Goal: Obtain resource: Download file/media

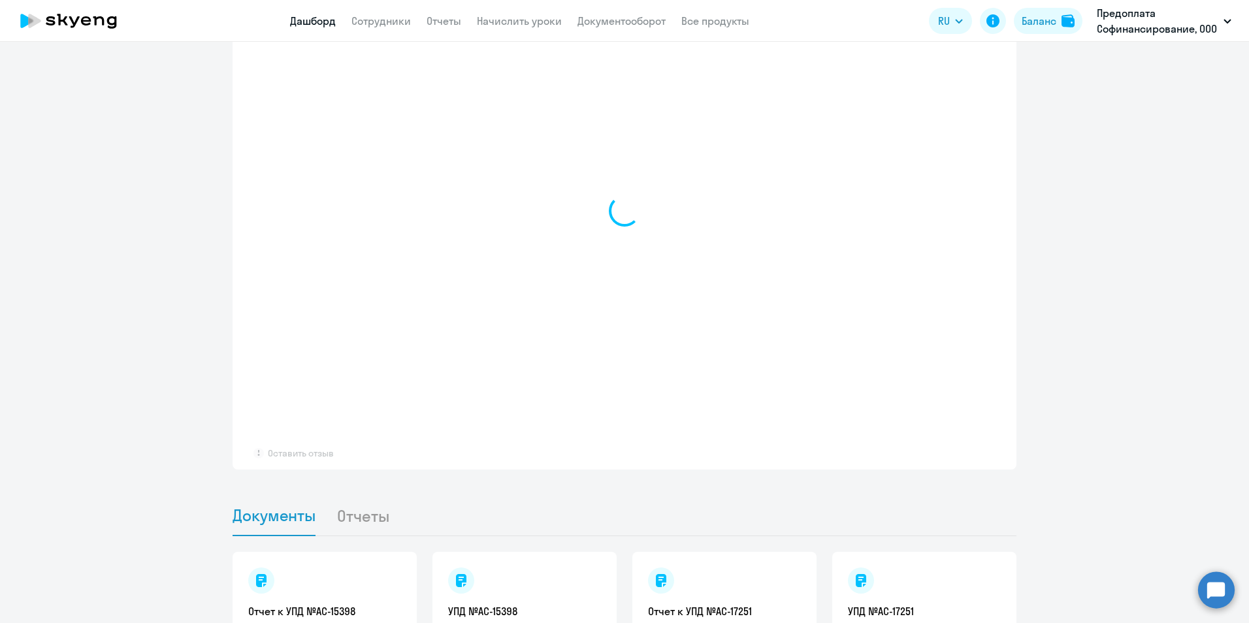
scroll to position [980, 0]
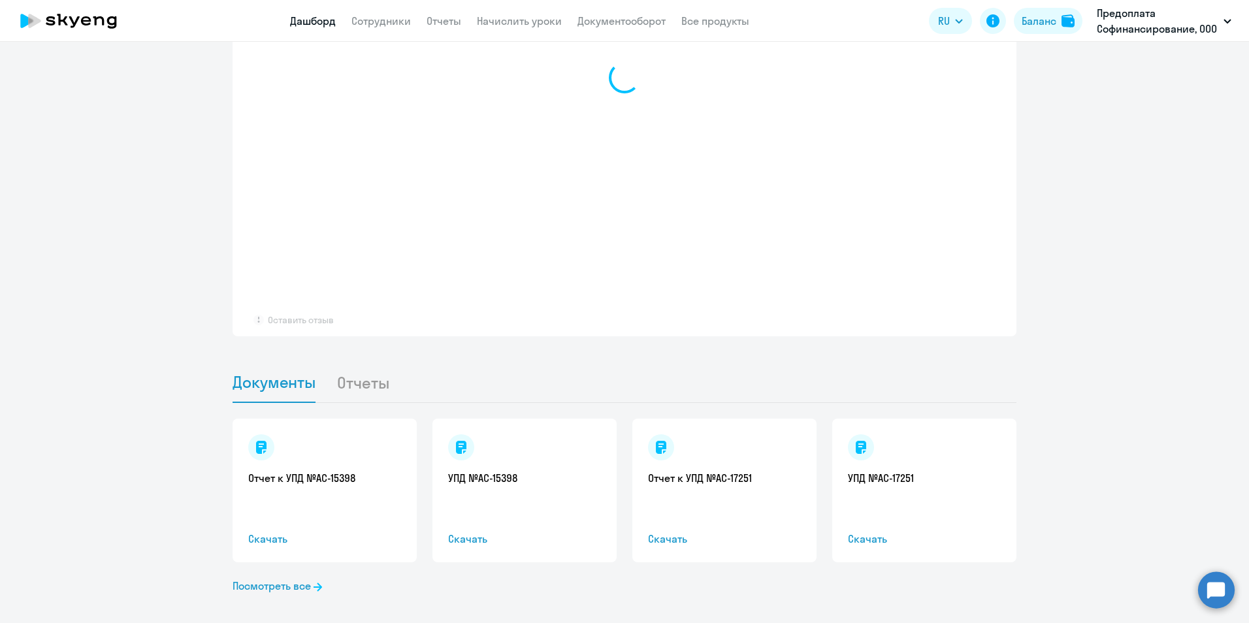
select select "30"
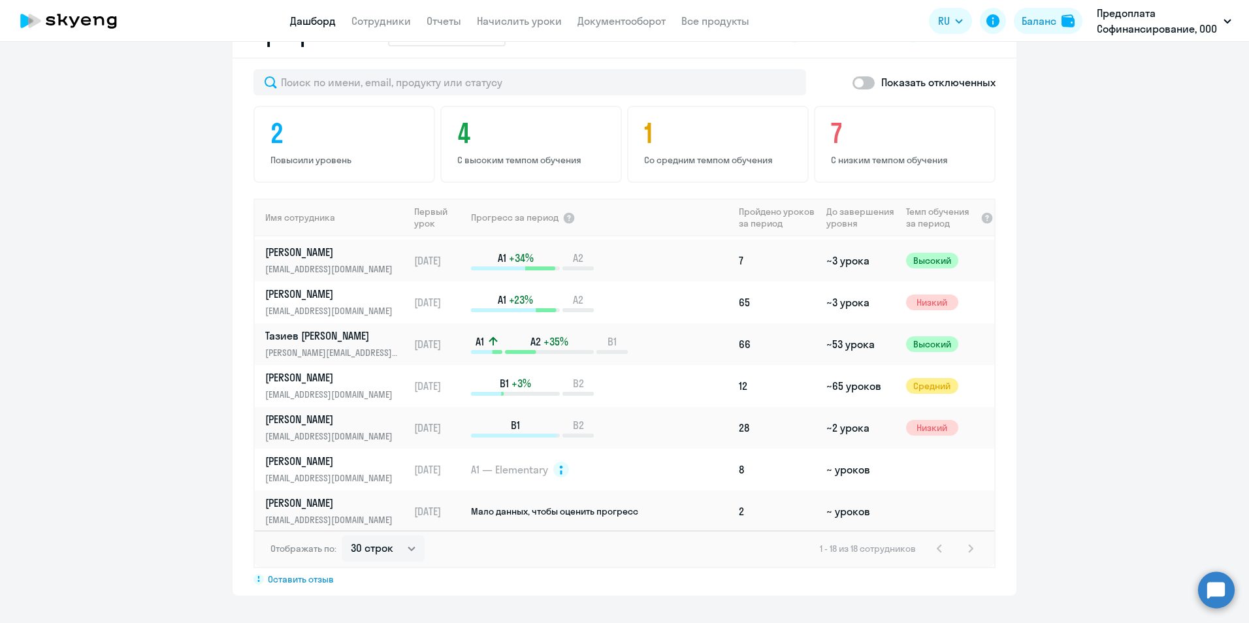
scroll to position [315, 0]
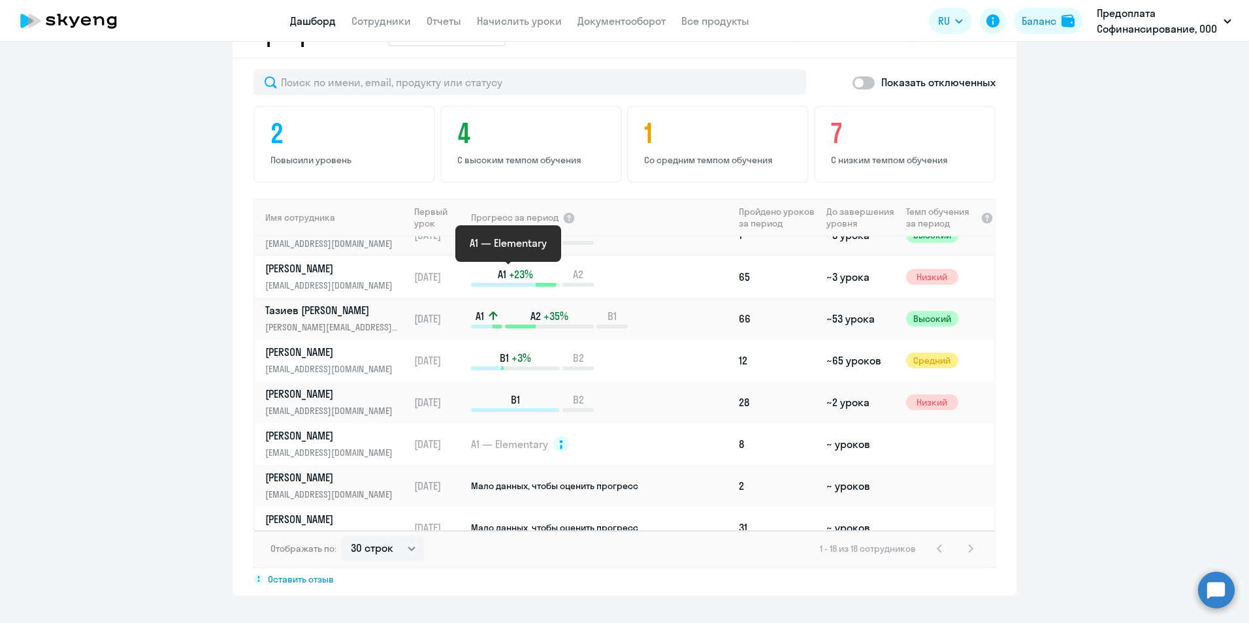
click at [498, 281] on span "A1" at bounding box center [502, 274] width 8 height 14
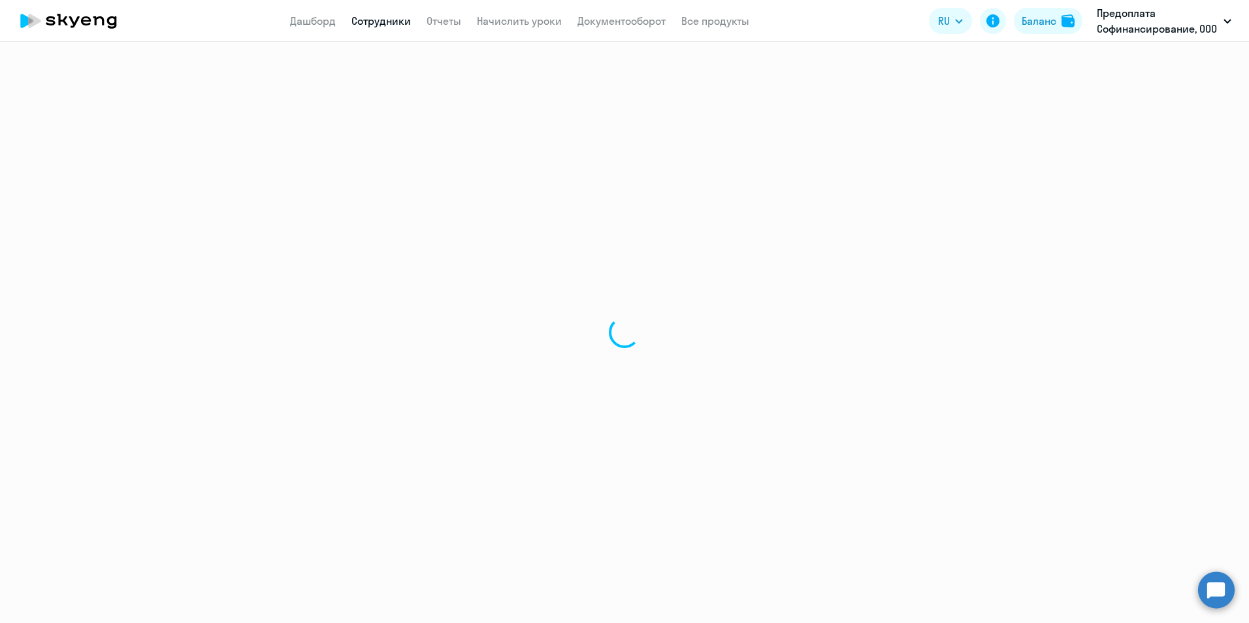
select select "english"
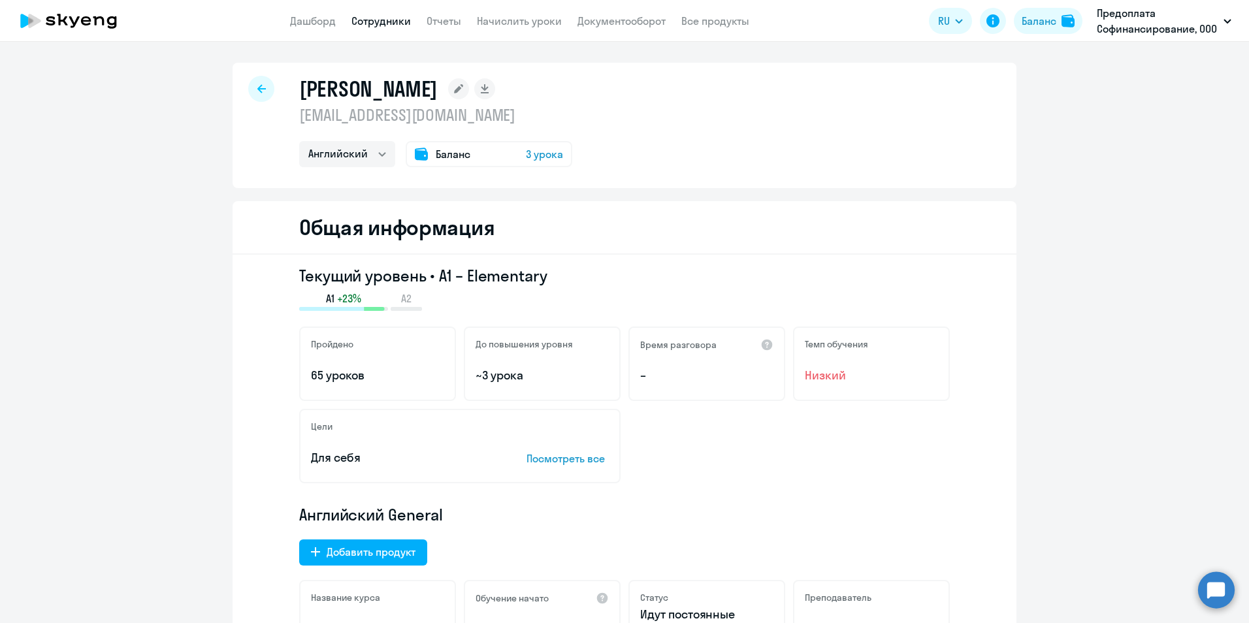
click at [261, 86] on div at bounding box center [261, 89] width 26 height 26
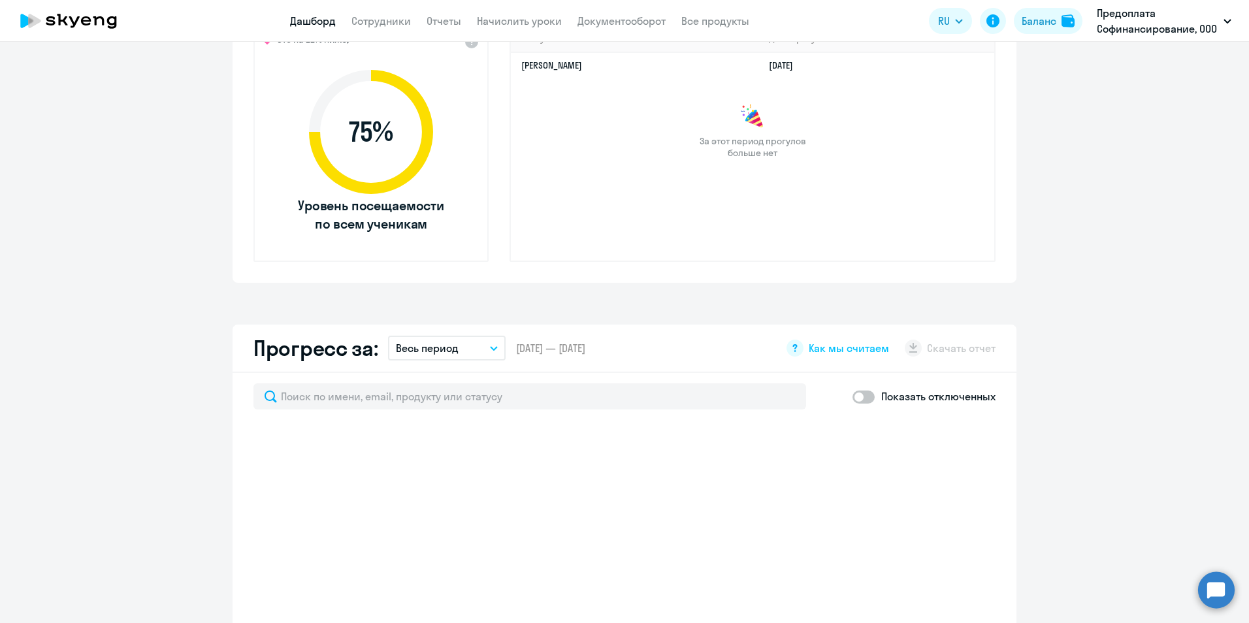
scroll to position [522, 0]
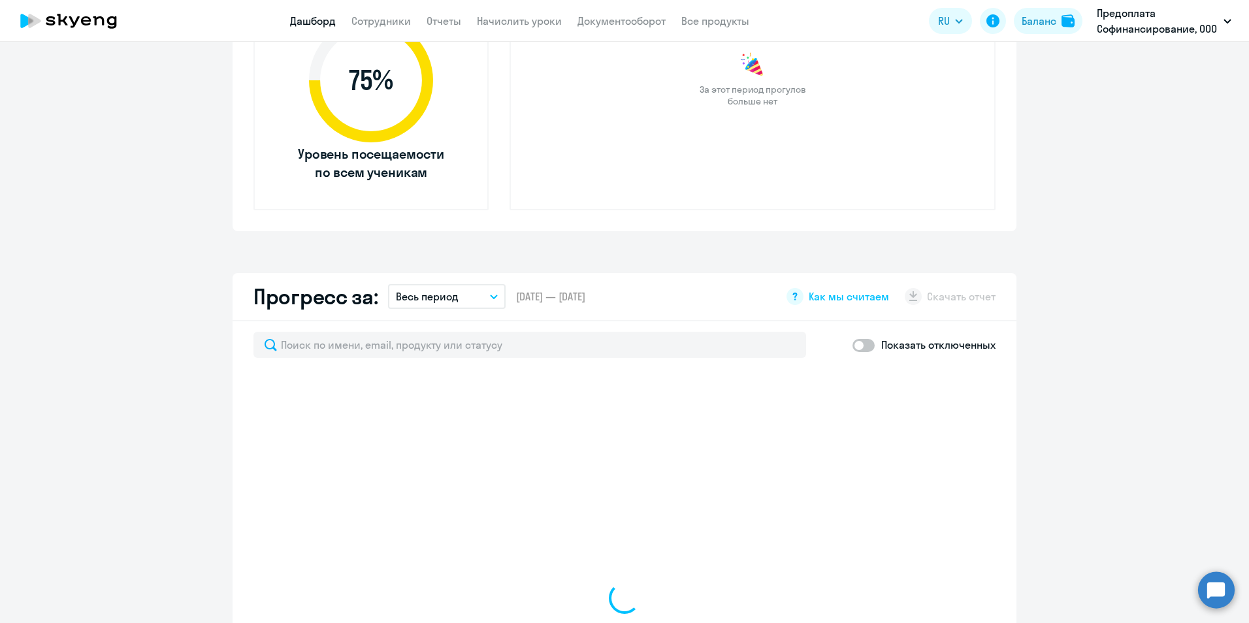
select select "30"
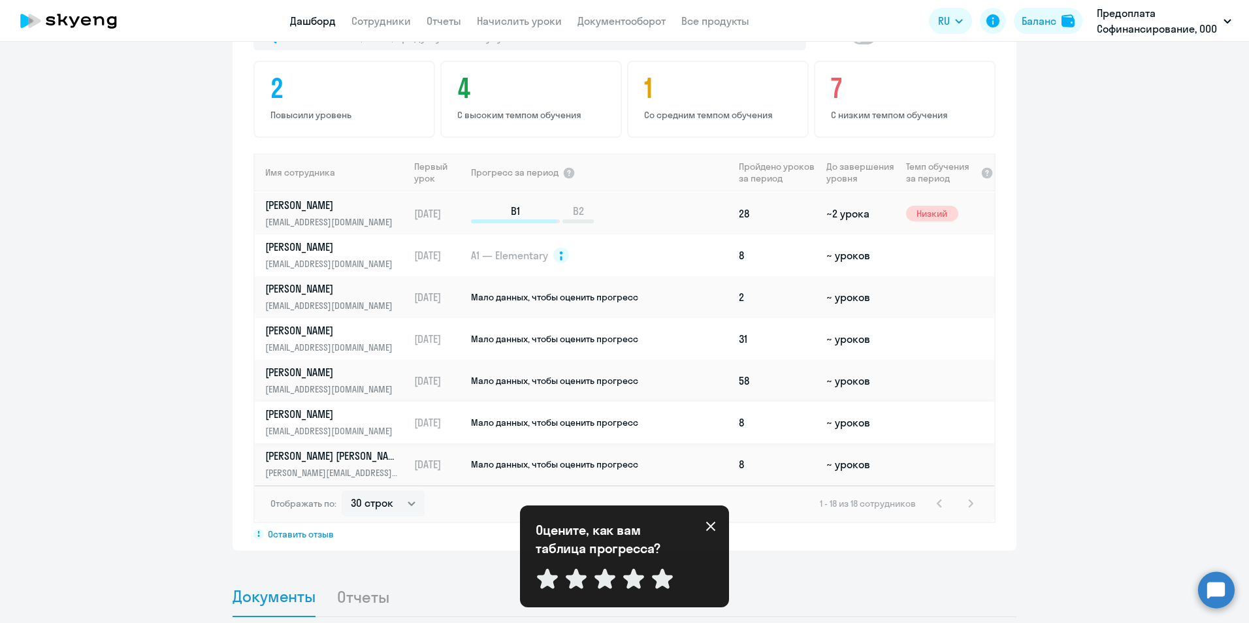
scroll to position [849, 0]
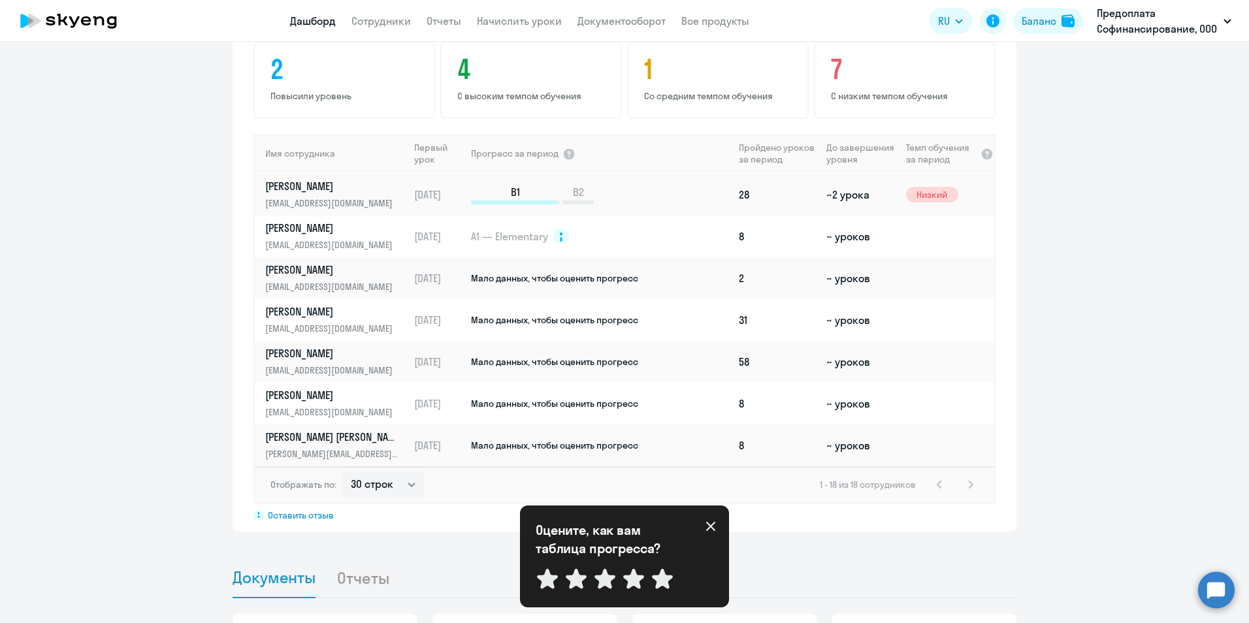
click at [711, 528] on icon at bounding box center [710, 526] width 10 height 10
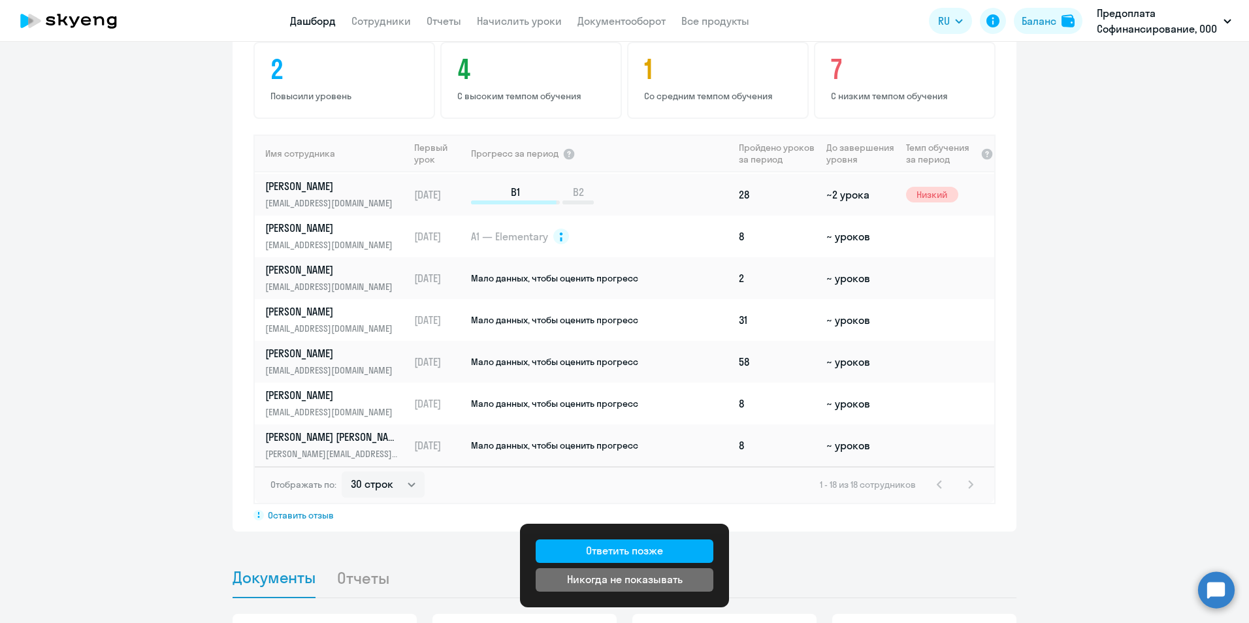
click at [665, 573] on div "Никогда не показывать" at bounding box center [625, 579] width 116 height 16
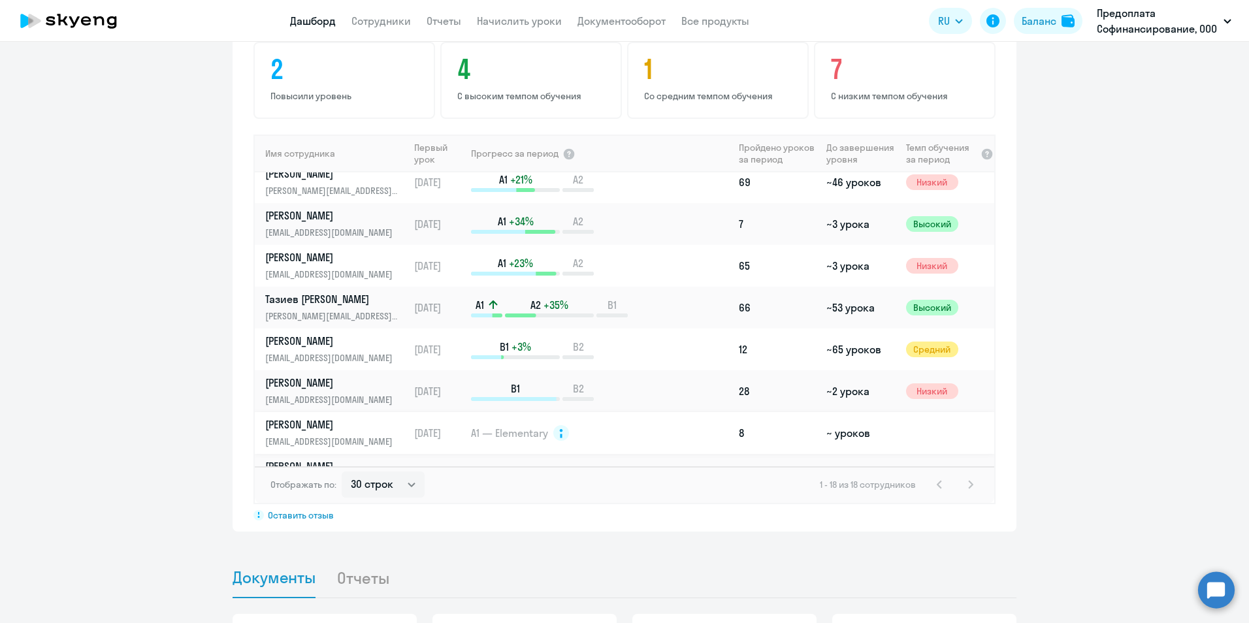
scroll to position [261, 0]
click at [488, 260] on p "A1 +23%" at bounding box center [515, 264] width 89 height 14
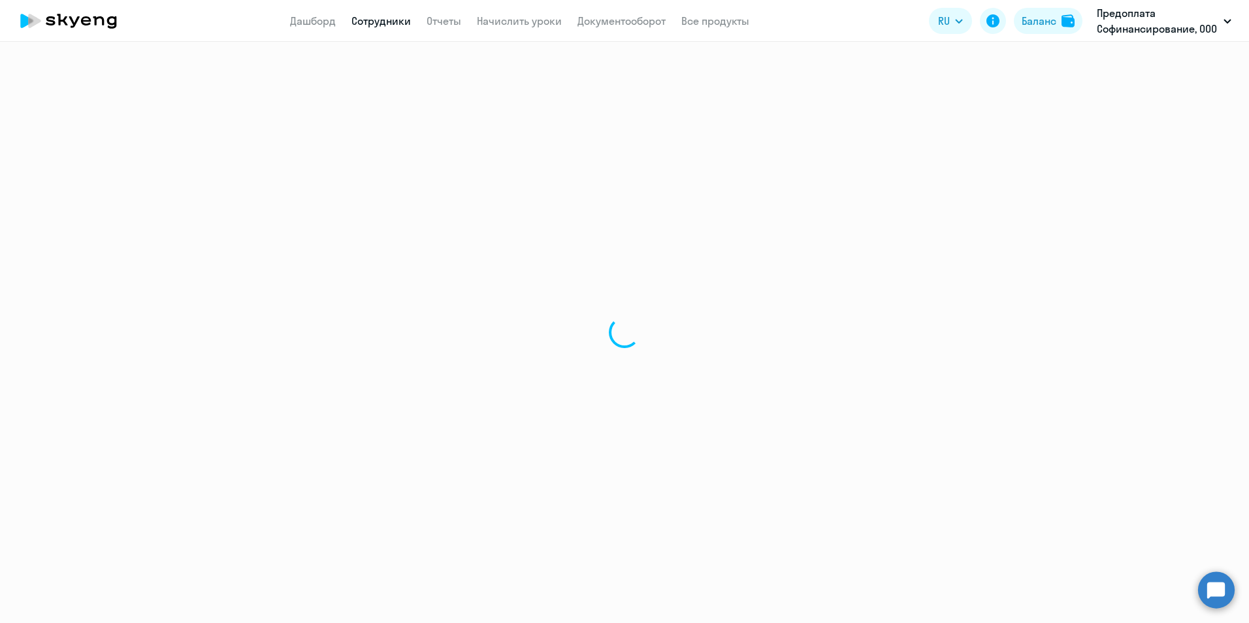
select select "english"
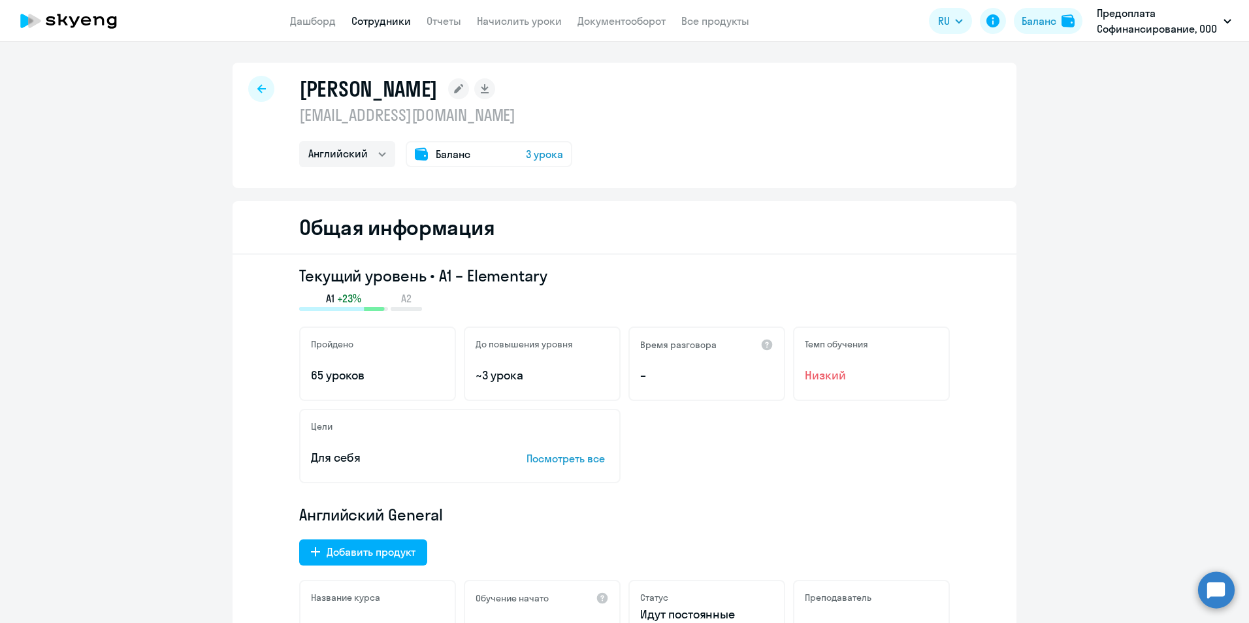
click at [392, 306] on div "A2" at bounding box center [406, 301] width 31 height 20
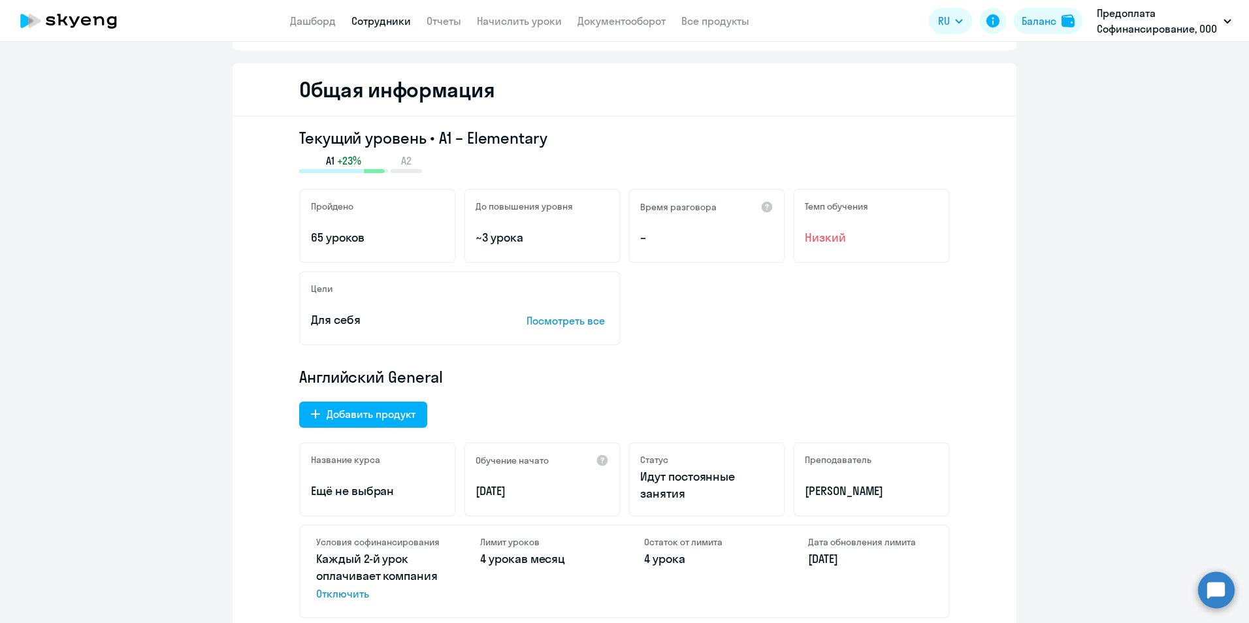
scroll to position [131, 0]
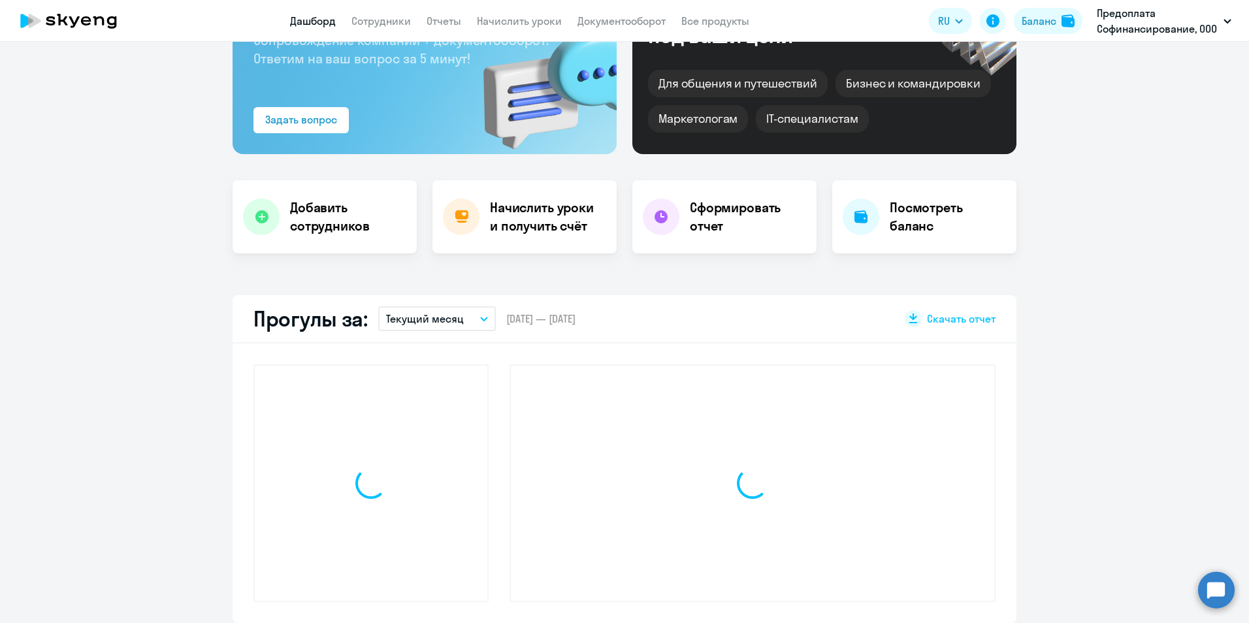
scroll to position [222, 0]
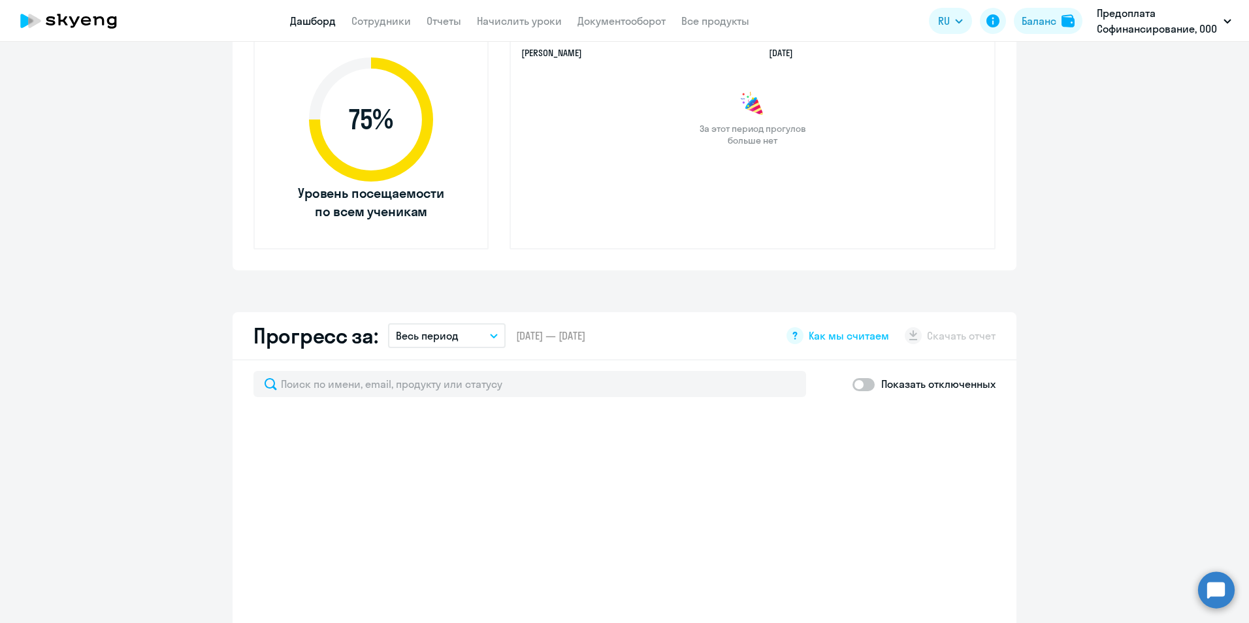
select select "30"
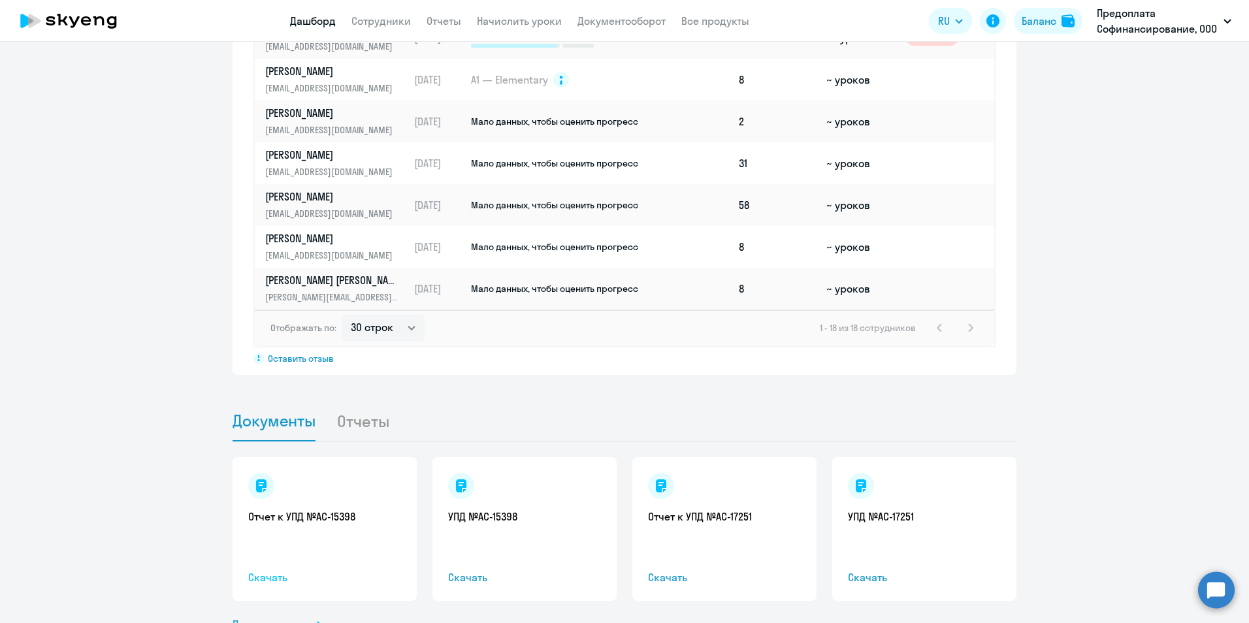
scroll to position [1057, 0]
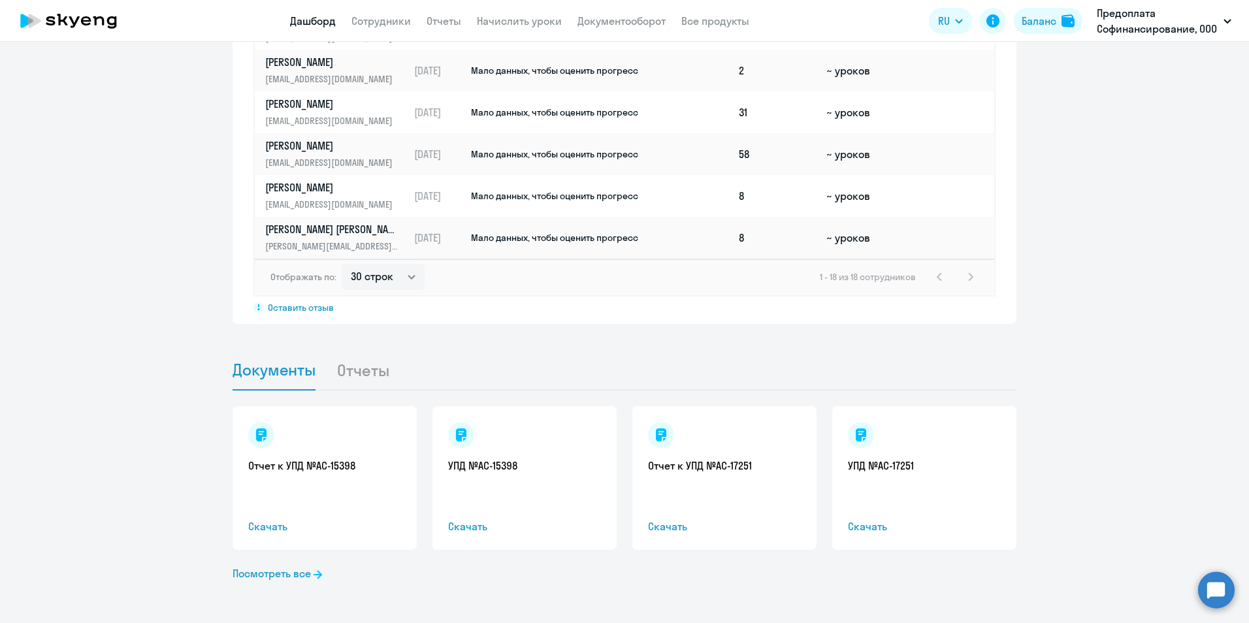
click at [299, 480] on div "Отчет к УПД №AC-15398 Скачать" at bounding box center [325, 478] width 184 height 144
click at [301, 464] on link "Отчет к УПД №AC-15398" at bounding box center [324, 465] width 153 height 14
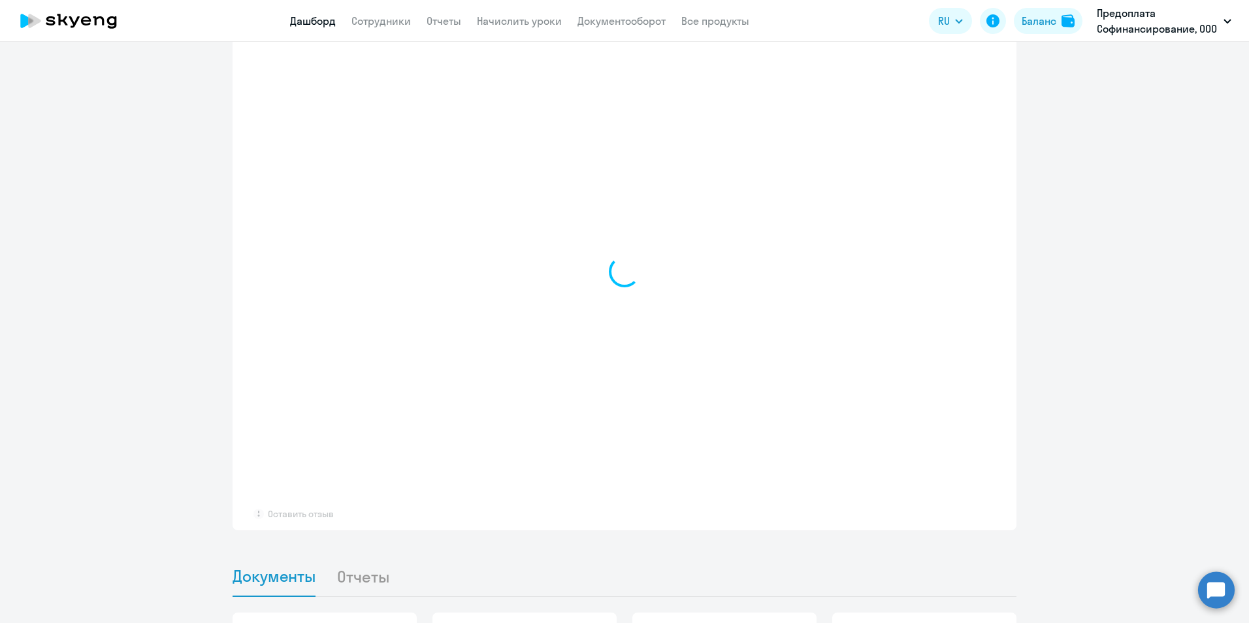
select select "30"
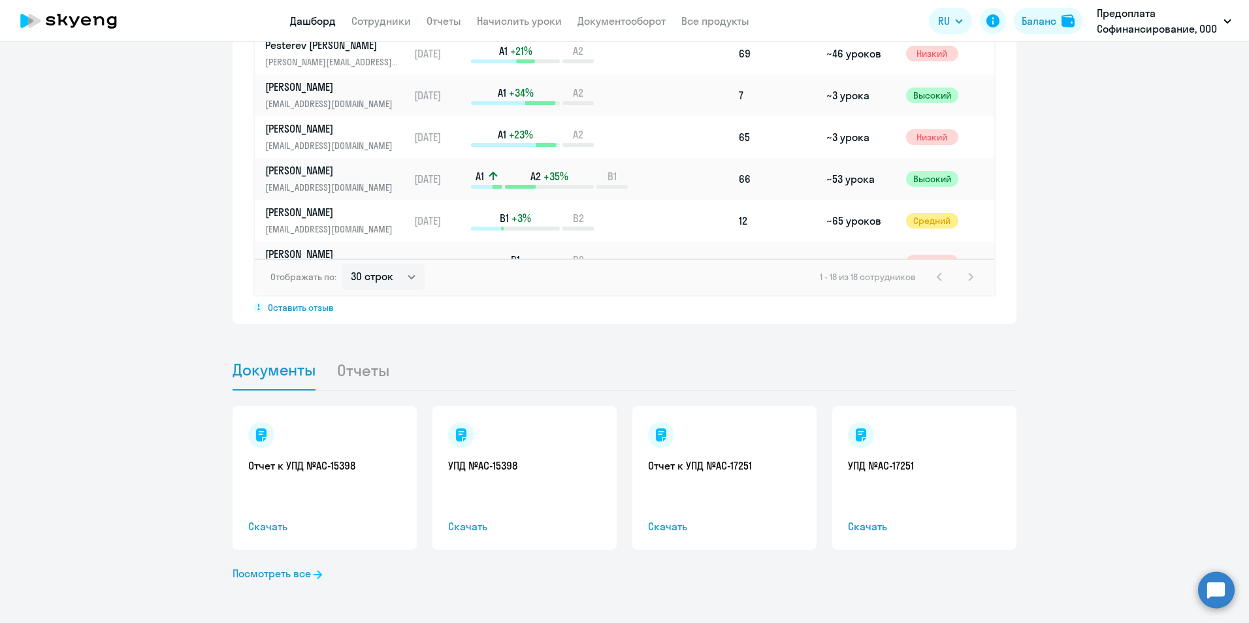
scroll to position [261, 0]
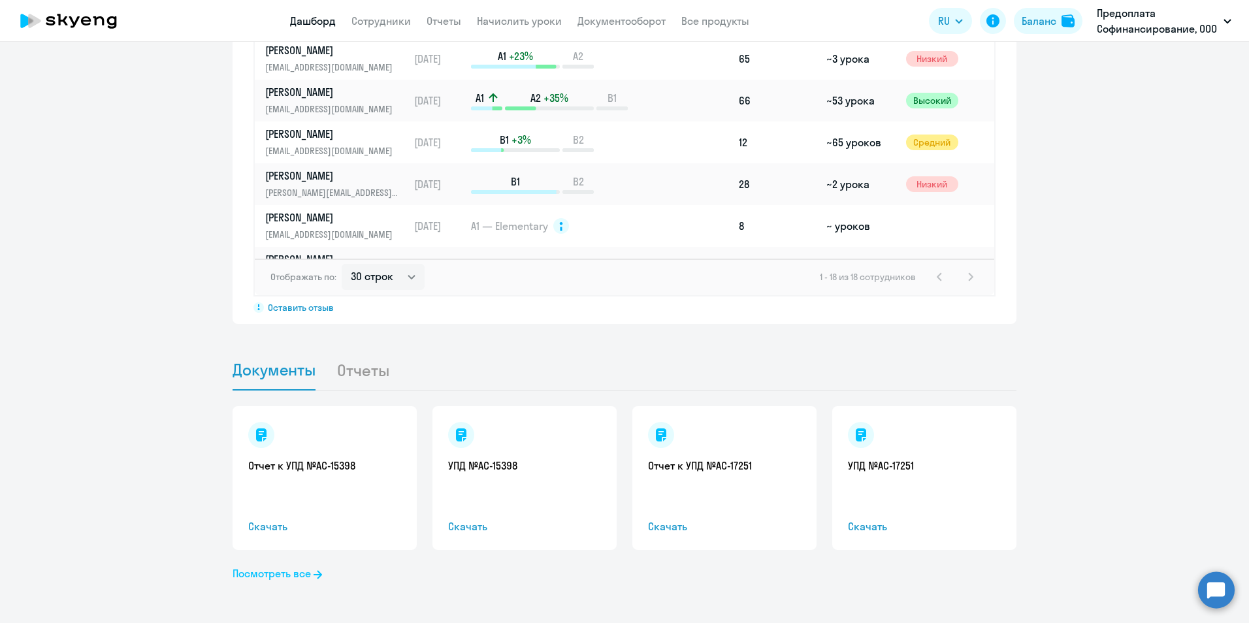
click at [291, 579] on link "Посмотреть все" at bounding box center [277, 574] width 89 height 16
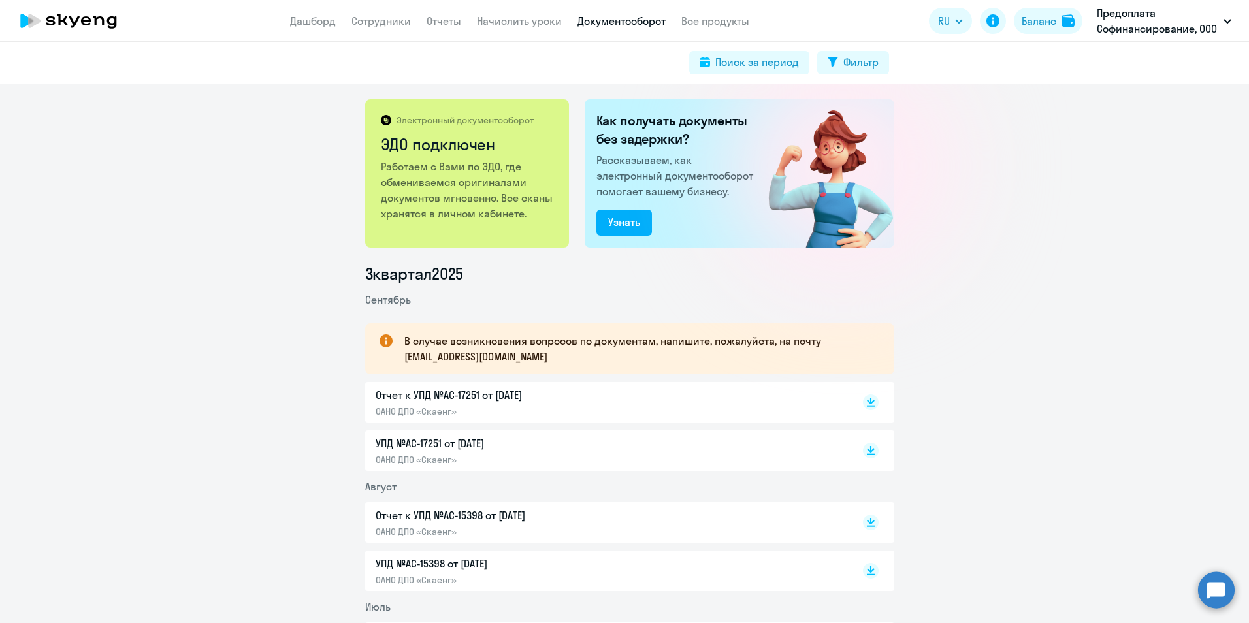
click at [620, 406] on p "ОАНО ДПО «Скаенг»" at bounding box center [513, 412] width 274 height 12
click at [562, 404] on div "Отчет к УПД №AC-17251 от [DATE] ОАНО ДПО «Скаенг»" at bounding box center [513, 402] width 274 height 30
